Goal: Task Accomplishment & Management: Use online tool/utility

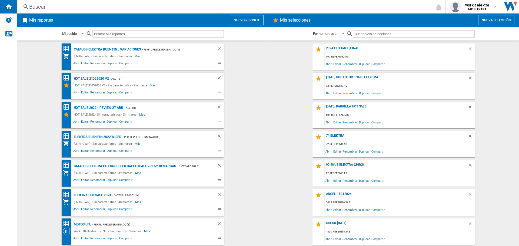
click at [255, 18] on button "Nuevo reporte" at bounding box center [247, 20] width 34 height 10
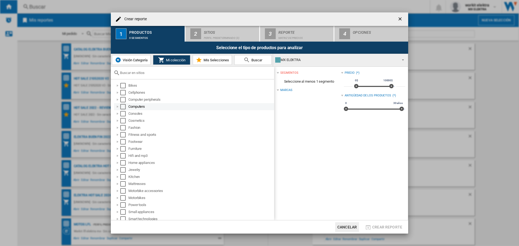
click at [124, 105] on div "Select" at bounding box center [122, 106] width 5 height 5
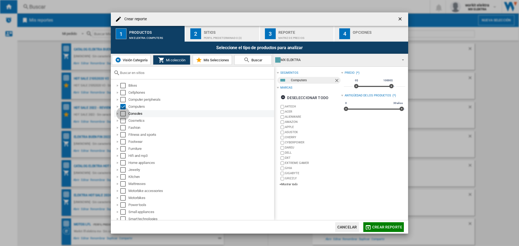
click at [123, 115] on div "Select" at bounding box center [122, 113] width 5 height 5
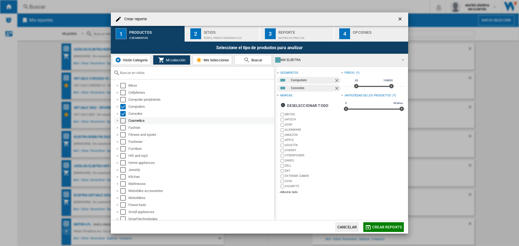
click at [122, 121] on div "Select" at bounding box center [122, 120] width 5 height 5
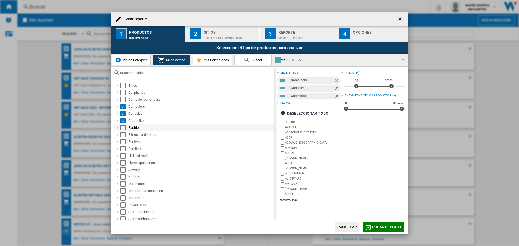
click at [124, 129] on div "Select" at bounding box center [122, 127] width 5 height 5
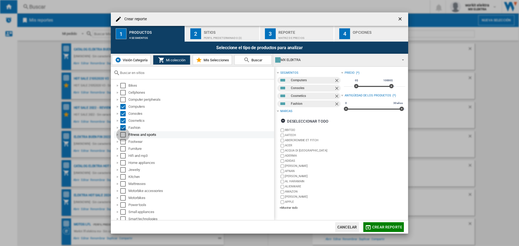
click at [124, 136] on div "Select" at bounding box center [122, 134] width 5 height 5
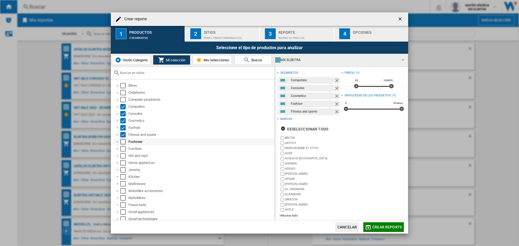
click at [123, 143] on div "Select" at bounding box center [122, 141] width 5 height 5
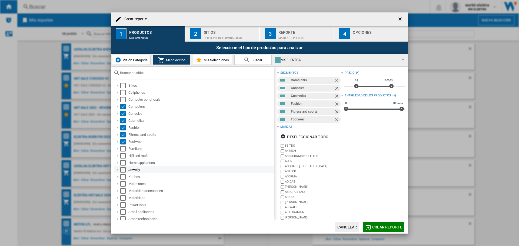
click at [123, 170] on div "Select" at bounding box center [122, 169] width 5 height 5
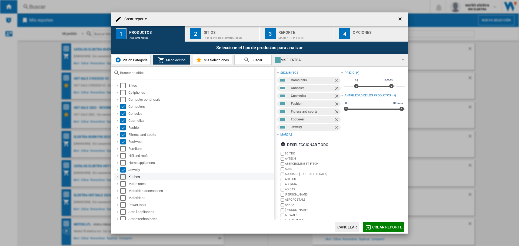
click at [123, 176] on div "Select" at bounding box center [122, 176] width 5 height 5
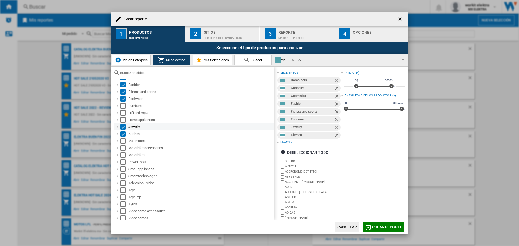
scroll to position [51, 0]
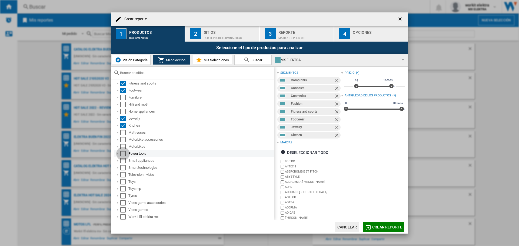
click at [121, 153] on div "Select" at bounding box center [122, 153] width 5 height 5
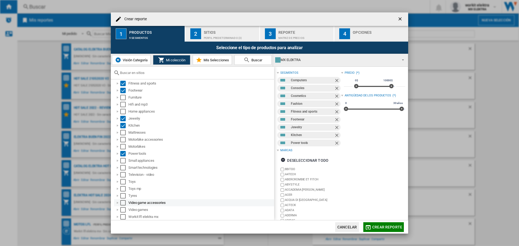
click at [121, 202] on div "Select" at bounding box center [122, 202] width 5 height 5
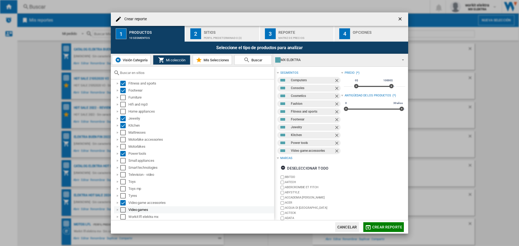
click at [121, 211] on div "Select" at bounding box center [122, 209] width 5 height 5
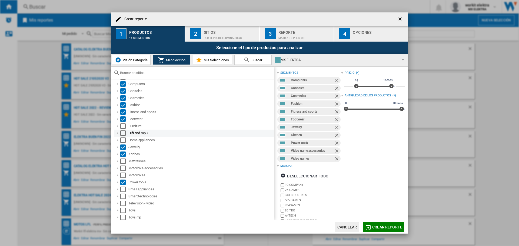
scroll to position [0, 0]
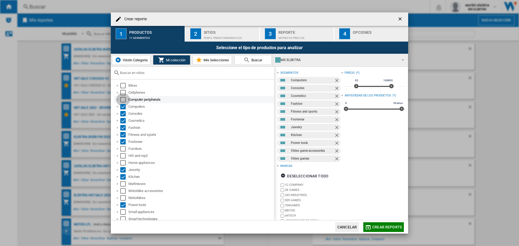
click at [124, 99] on div "Select" at bounding box center [122, 99] width 5 height 5
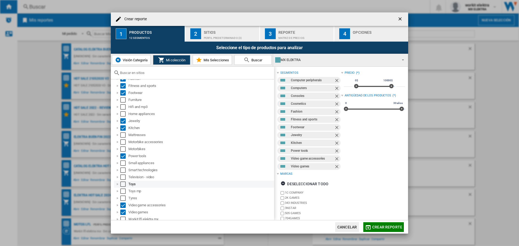
scroll to position [51, 0]
click at [222, 39] on button "2 Sitios Perfil predeterminado (3)" at bounding box center [223, 34] width 74 height 16
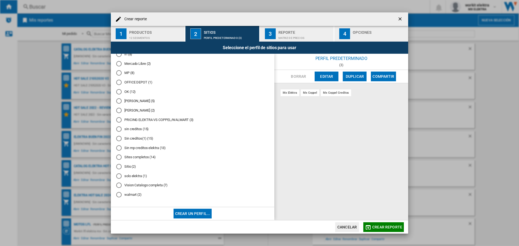
scroll to position [197, 0]
click at [121, 175] on div "solo elektra (1)" at bounding box center [118, 176] width 5 height 5
click at [299, 33] on div "Reporte" at bounding box center [305, 31] width 53 height 6
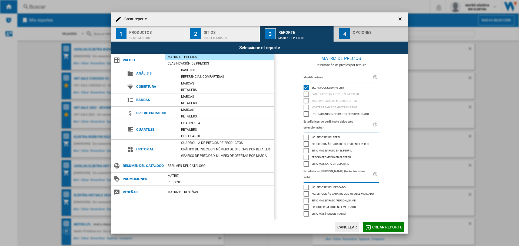
click at [357, 32] on div "Opciones" at bounding box center [379, 31] width 53 height 6
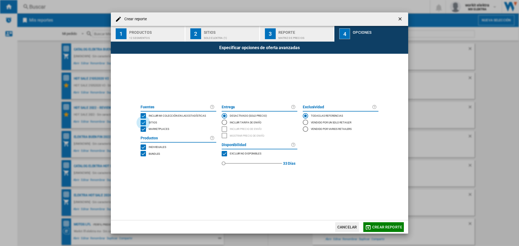
click at [144, 121] on div "SITES" at bounding box center [143, 122] width 5 height 5
drag, startPoint x: 224, startPoint y: 163, endPoint x: 243, endPoint y: 163, distance: 18.9
click at [243, 163] on div "red" at bounding box center [242, 163] width 5 height 5
click at [384, 226] on span "Crear reporte" at bounding box center [388, 227] width 30 height 4
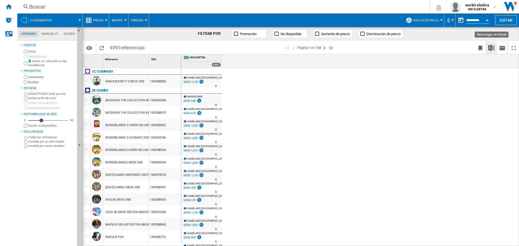
click at [494, 47] on img "Descargar en Excel" at bounding box center [492, 48] width 6 height 6
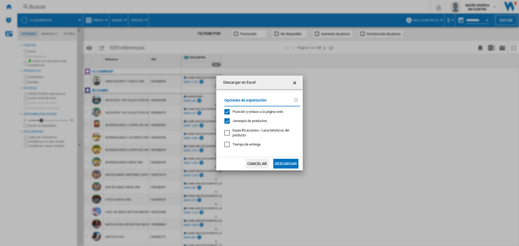
click at [289, 166] on button "Descargar" at bounding box center [285, 164] width 25 height 10
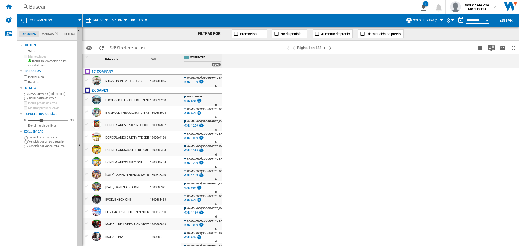
click at [39, 19] on span "12 segmentos" at bounding box center [41, 21] width 22 height 4
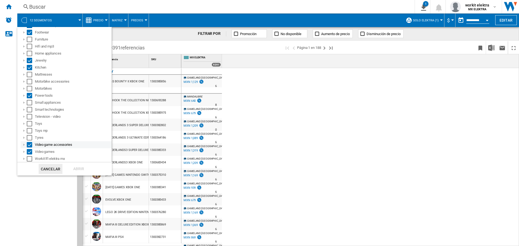
scroll to position [83, 0]
click at [447, 95] on md-backdrop at bounding box center [259, 123] width 519 height 246
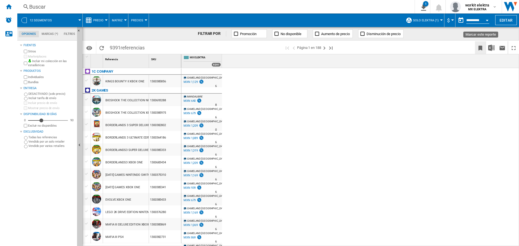
click at [480, 45] on ng-md-icon "Marcar este reporte" at bounding box center [480, 48] width 6 height 6
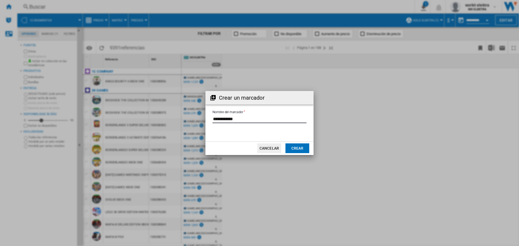
drag, startPoint x: 244, startPoint y: 118, endPoint x: 154, endPoint y: 109, distance: 90.8
click at [154, 109] on div "Crear un marcador Nombre del marcador Cancelar Crear" at bounding box center [259, 123] width 519 height 246
type input "**********"
click at [304, 147] on button "Crear" at bounding box center [298, 149] width 24 height 10
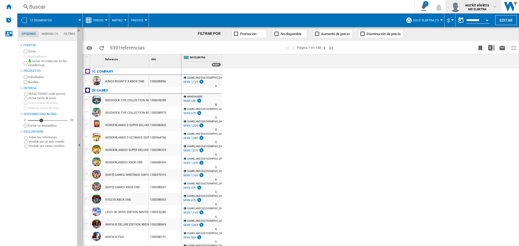
click at [479, 9] on b "MX ELEKTRA" at bounding box center [478, 10] width 18 height 4
click at [476, 34] on button "Mi configuración" at bounding box center [472, 32] width 52 height 11
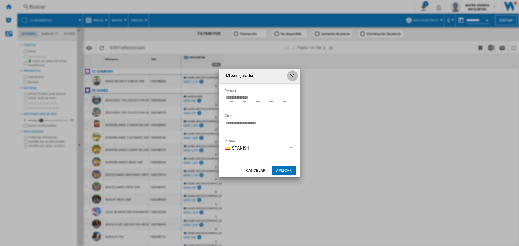
click at [290, 73] on ng-md-icon "getI18NText('BUTTONS.CLOSE_DIALOG')" at bounding box center [292, 76] width 6 height 6
